Goal: Information Seeking & Learning: Learn about a topic

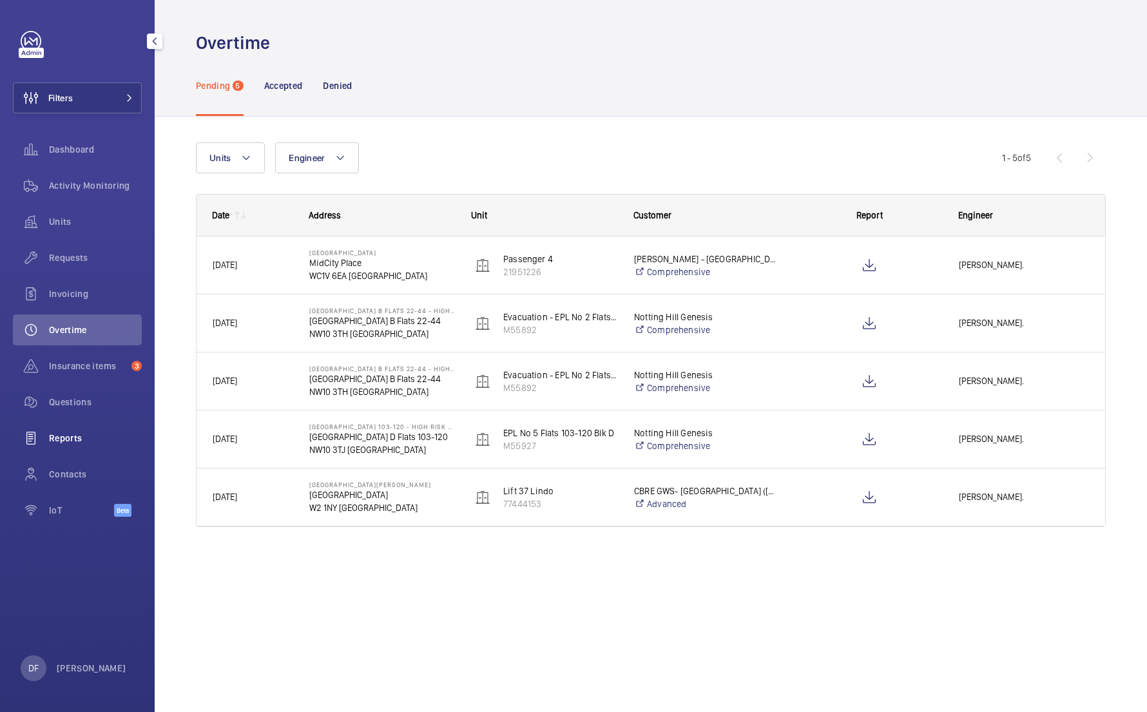
click at [106, 440] on span "Reports" at bounding box center [95, 438] width 93 height 13
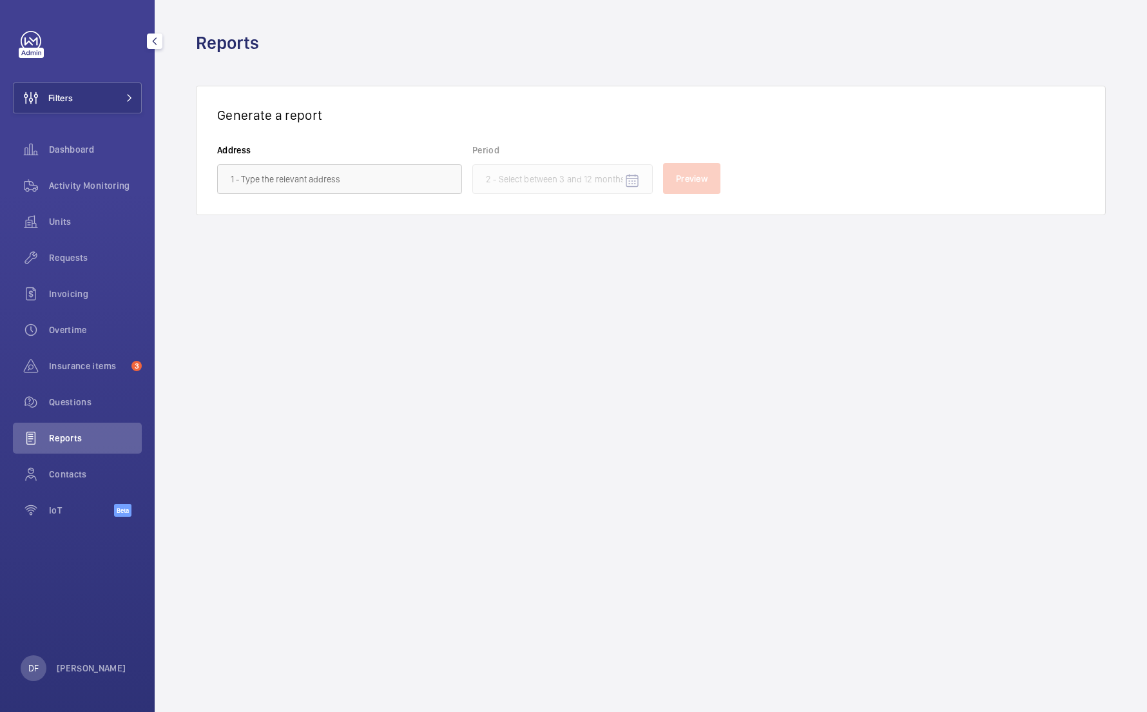
click at [106, 458] on div "Reports" at bounding box center [77, 441] width 129 height 36
click at [105, 465] on div "Contacts" at bounding box center [77, 474] width 129 height 31
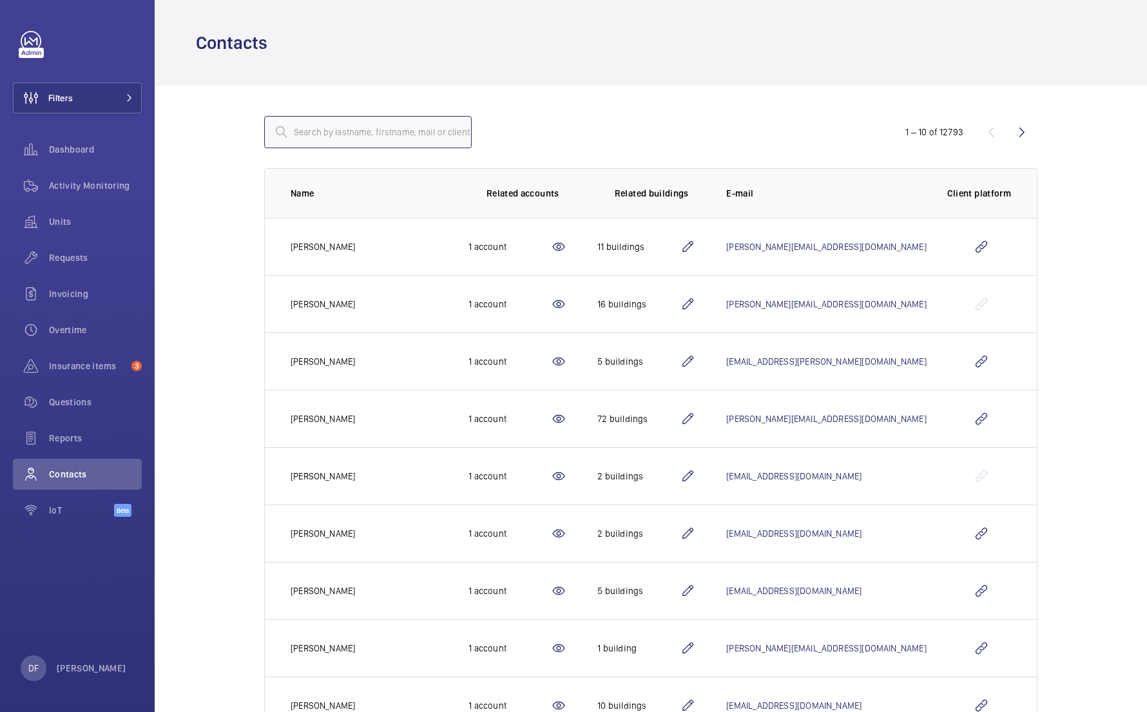
click at [352, 139] on input "text" at bounding box center [367, 132] width 207 height 32
paste input "[PERSON_NAME]"
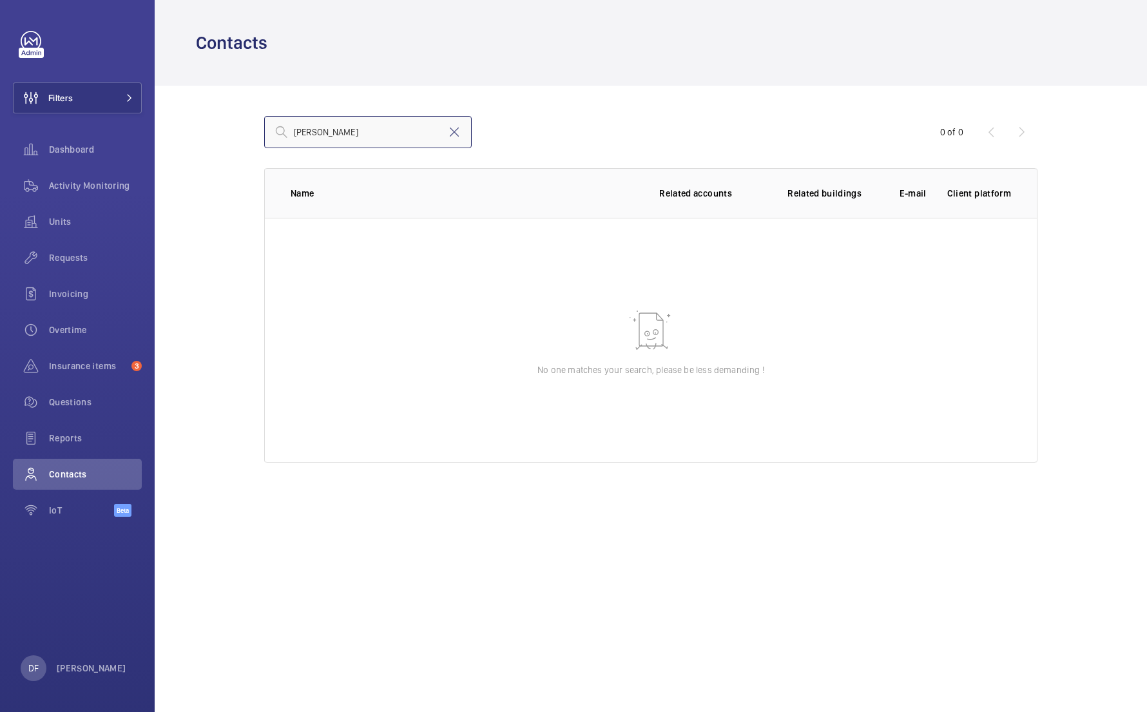
drag, startPoint x: 322, startPoint y: 133, endPoint x: 240, endPoint y: 129, distance: 81.9
click at [242, 130] on div "Pierre Pineau 0 of 0 Name Related accounts Related buildings E-mail Client plat…" at bounding box center [651, 290] width 856 height 408
click at [396, 119] on input "Pineau" at bounding box center [367, 132] width 207 height 32
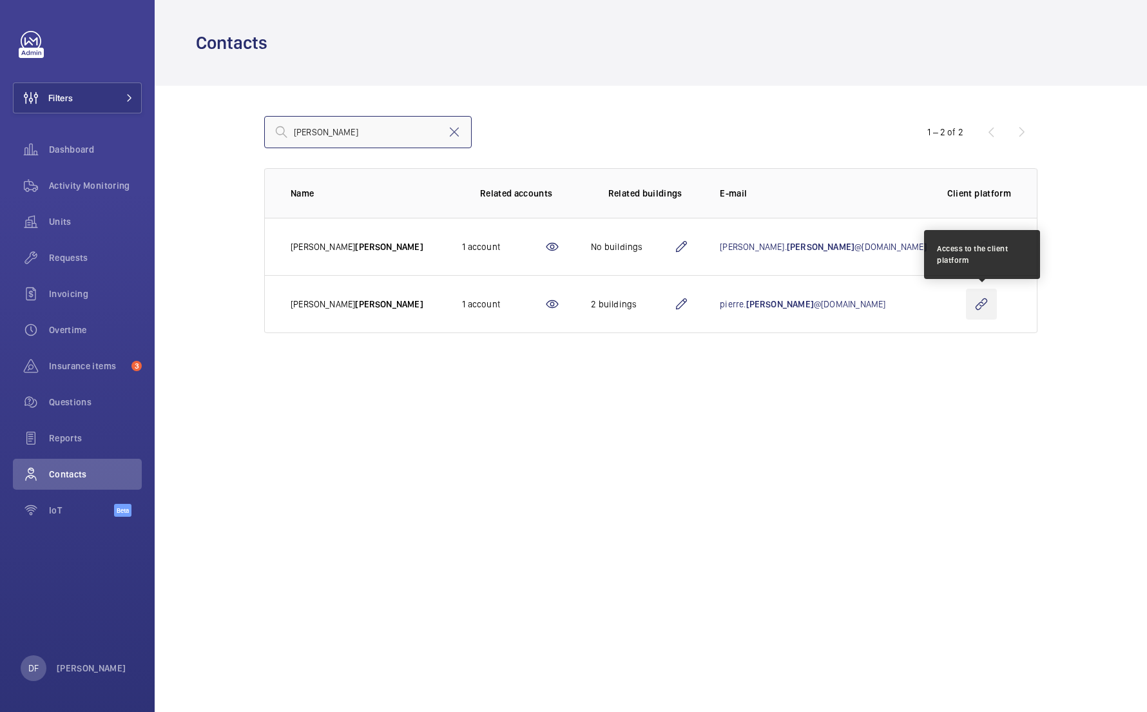
type input "Pineau"
click at [985, 307] on wm-front-icon-button at bounding box center [981, 304] width 31 height 31
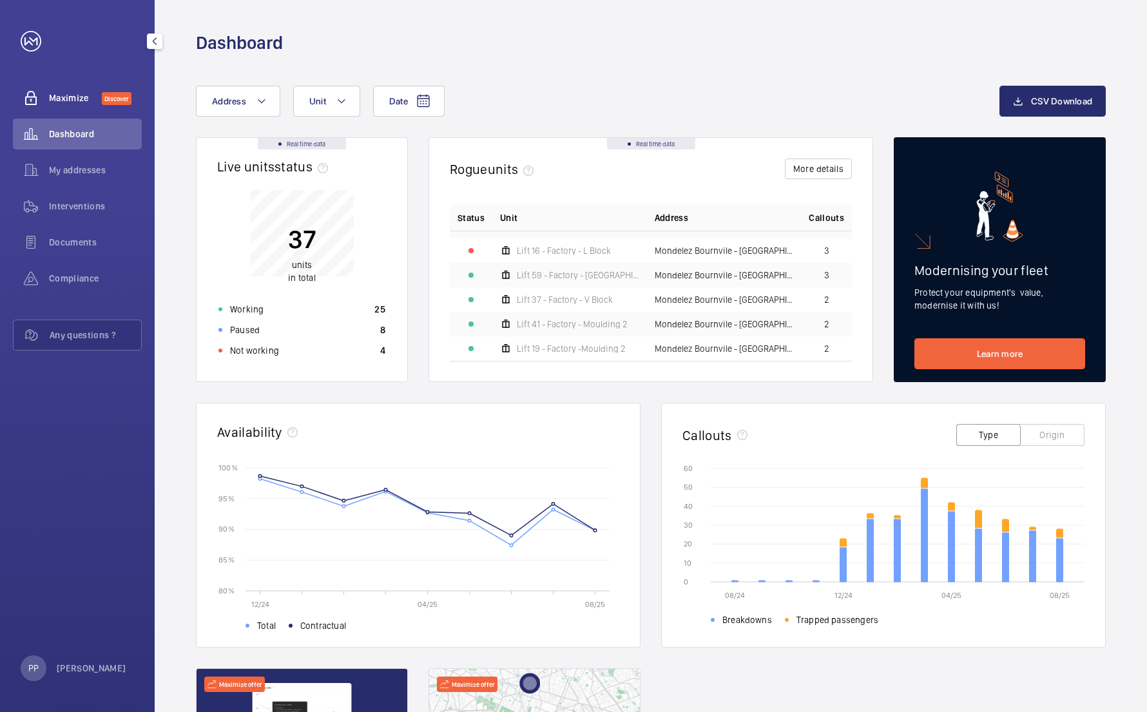
click at [99, 107] on div "Maximize Discover" at bounding box center [77, 97] width 129 height 31
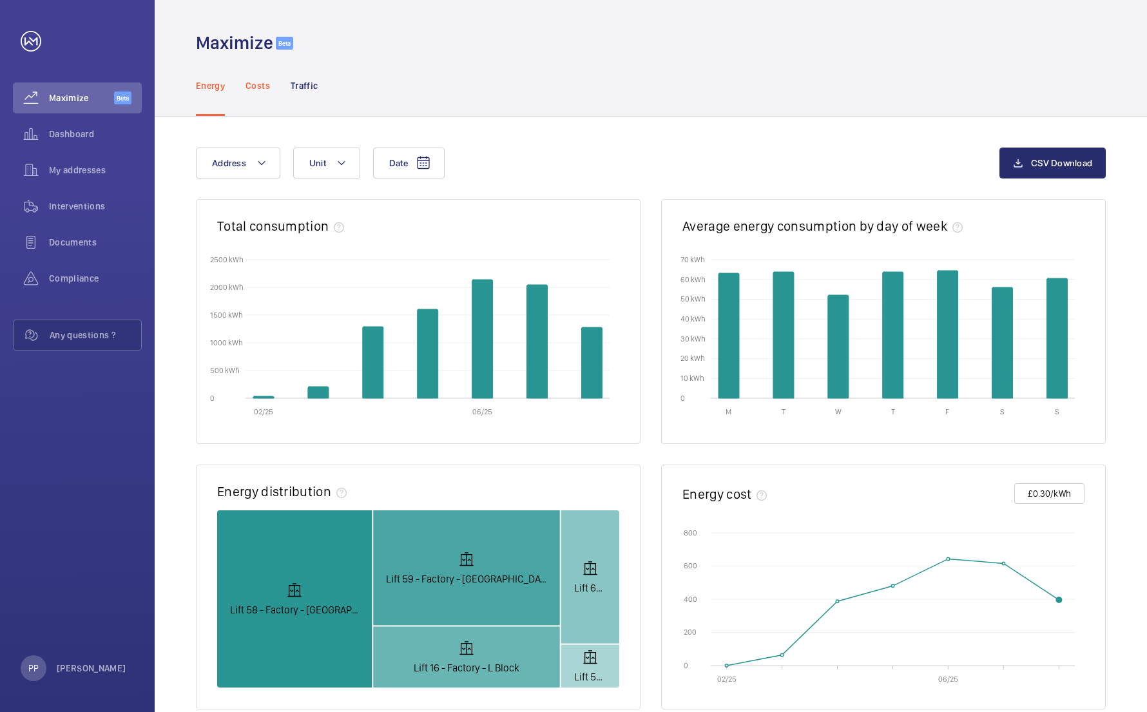
click at [267, 87] on p "Costs" at bounding box center [257, 85] width 24 height 13
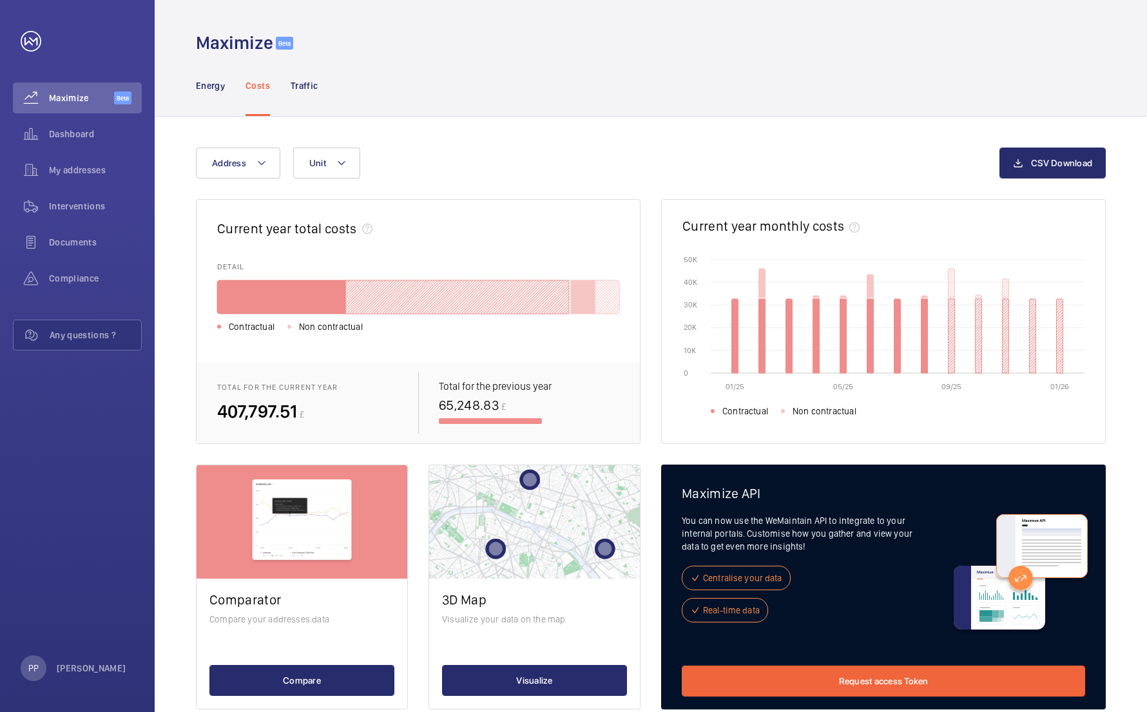
click at [287, 87] on nav "Energy Costs Traffic" at bounding box center [257, 85] width 122 height 61
click at [301, 84] on p "Traffic" at bounding box center [304, 85] width 27 height 13
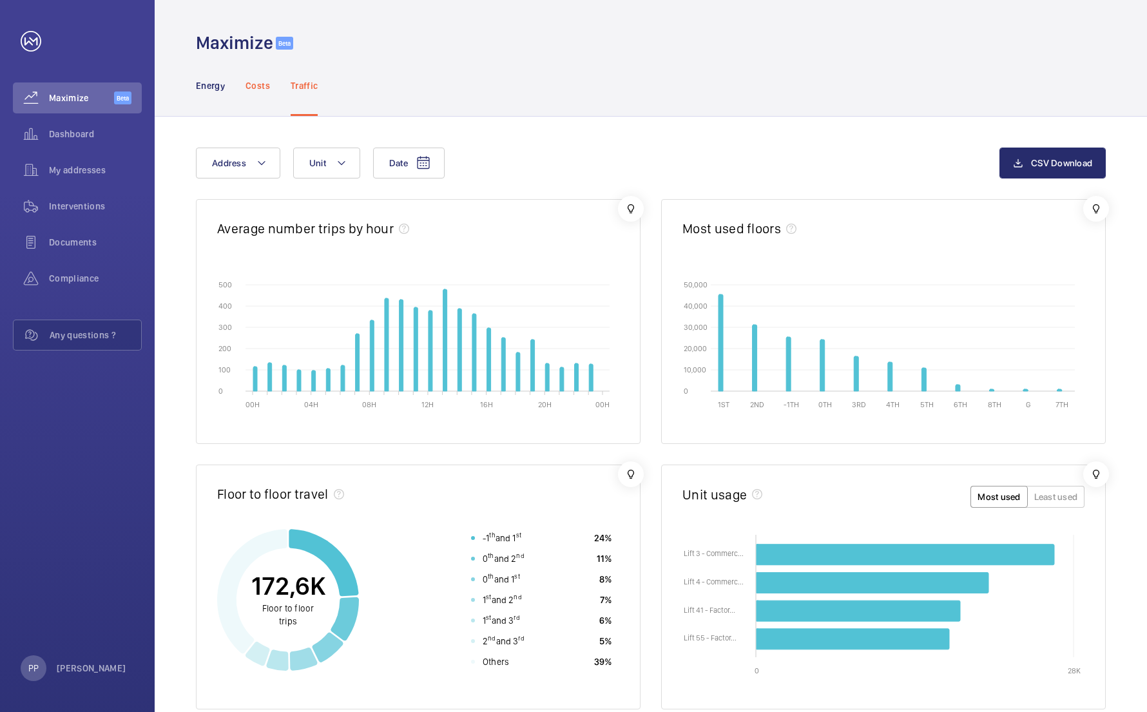
click at [251, 86] on p "Costs" at bounding box center [257, 85] width 24 height 13
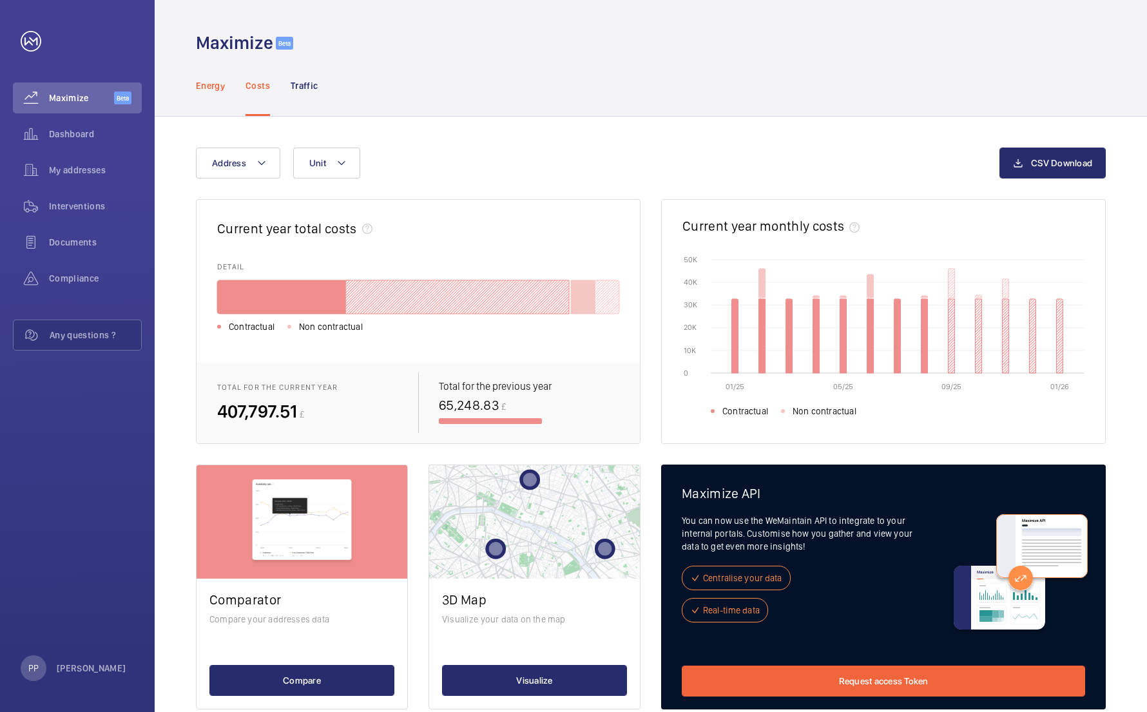
click at [219, 97] on div "Energy" at bounding box center [210, 85] width 29 height 61
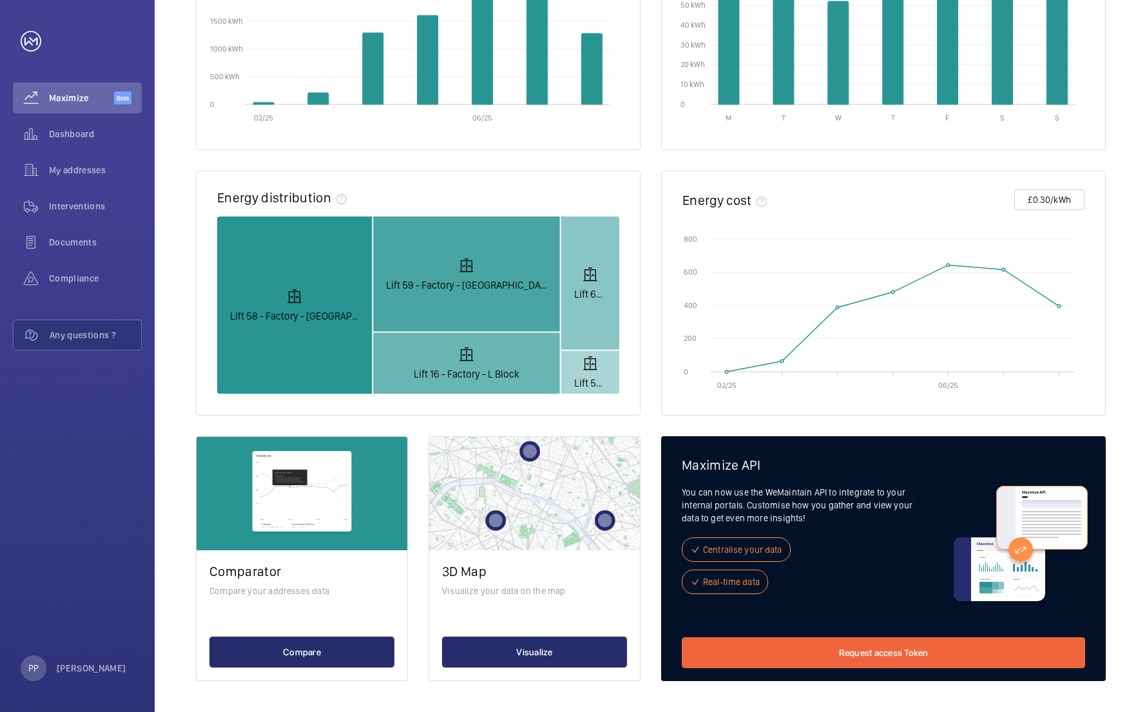
scroll to position [294, 0]
